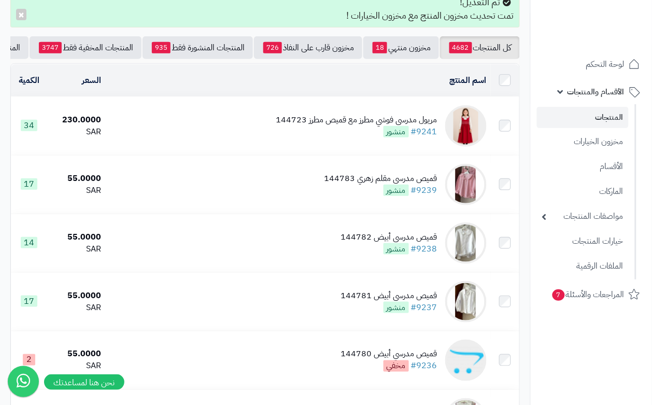
scroll to position [63, 0]
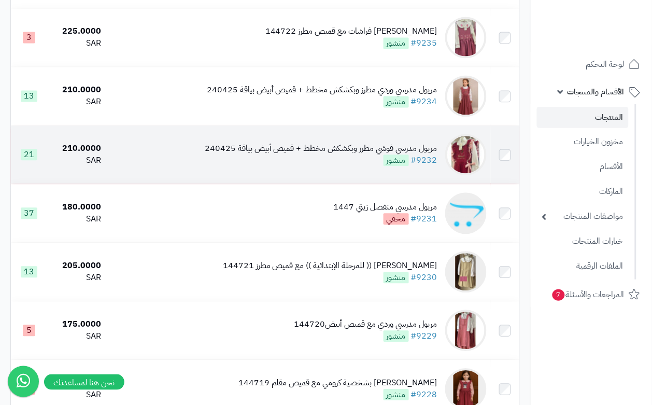
scroll to position [453, 0]
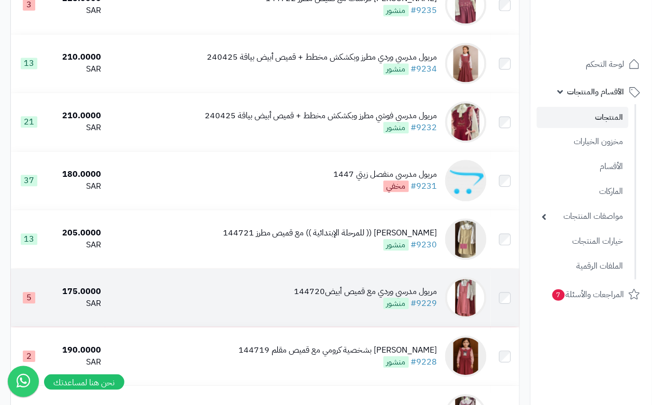
click at [265, 314] on td "مريول مدرسي وردي مع قميص أبيض144720 #9229 منشور" at bounding box center [297, 297] width 385 height 58
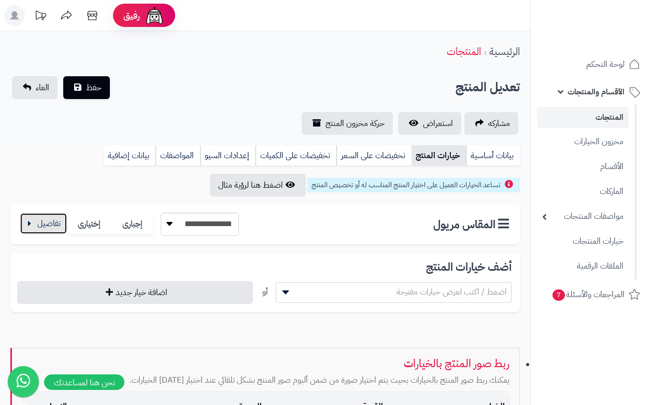
click at [25, 220] on button "button" at bounding box center [43, 223] width 47 height 21
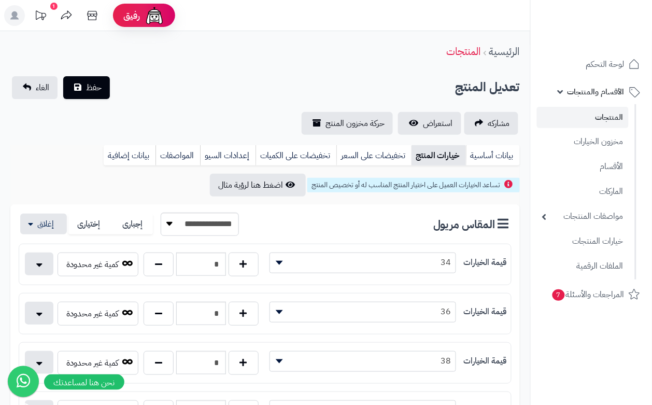
click at [162, 327] on div "* كمية غير محدودة" at bounding box center [142, 315] width 246 height 28
click at [161, 324] on button "button" at bounding box center [158, 313] width 30 height 24
type input "*"
click at [169, 101] on div "**********" at bounding box center [265, 105] width 530 height 59
click at [96, 89] on span "حفظ" at bounding box center [94, 87] width 16 height 12
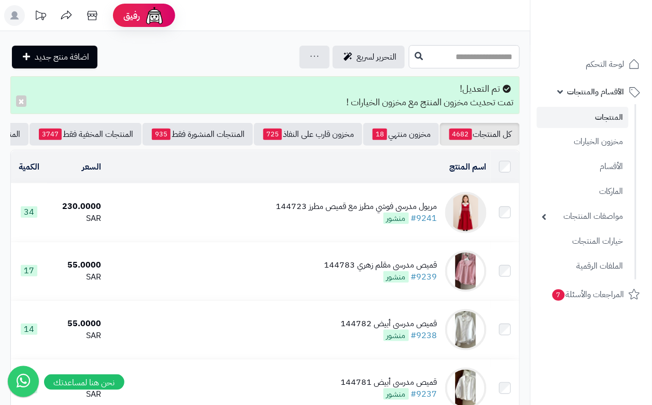
click at [430, 60] on input "text" at bounding box center [464, 56] width 111 height 23
